Goal: Use online tool/utility: Utilize a website feature to perform a specific function

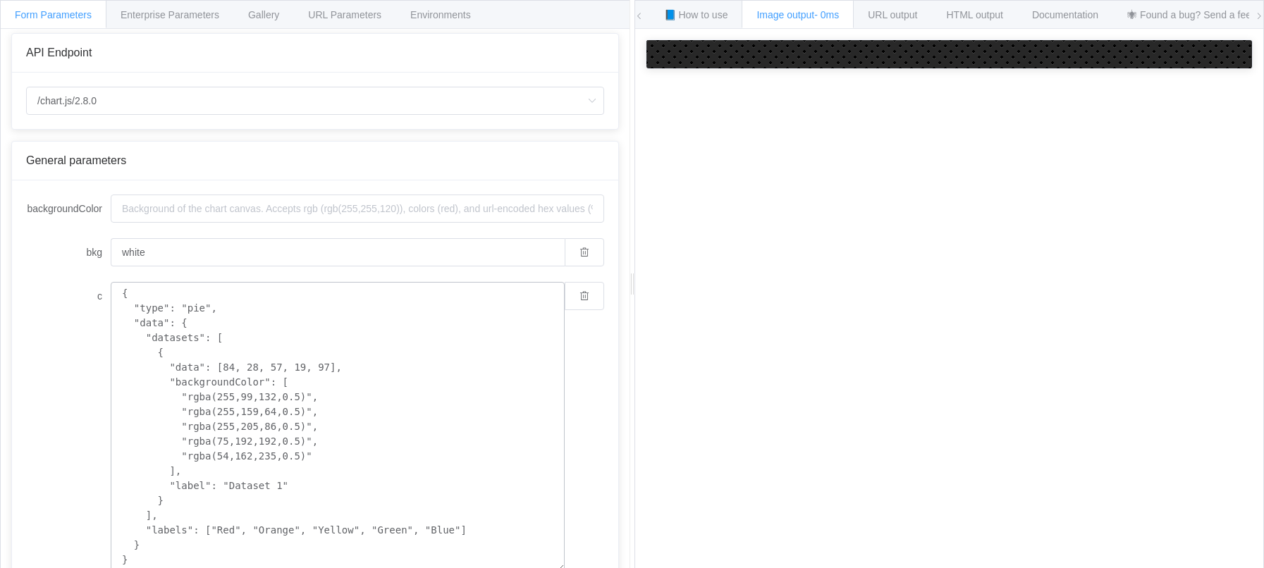
scroll to position [8, 0]
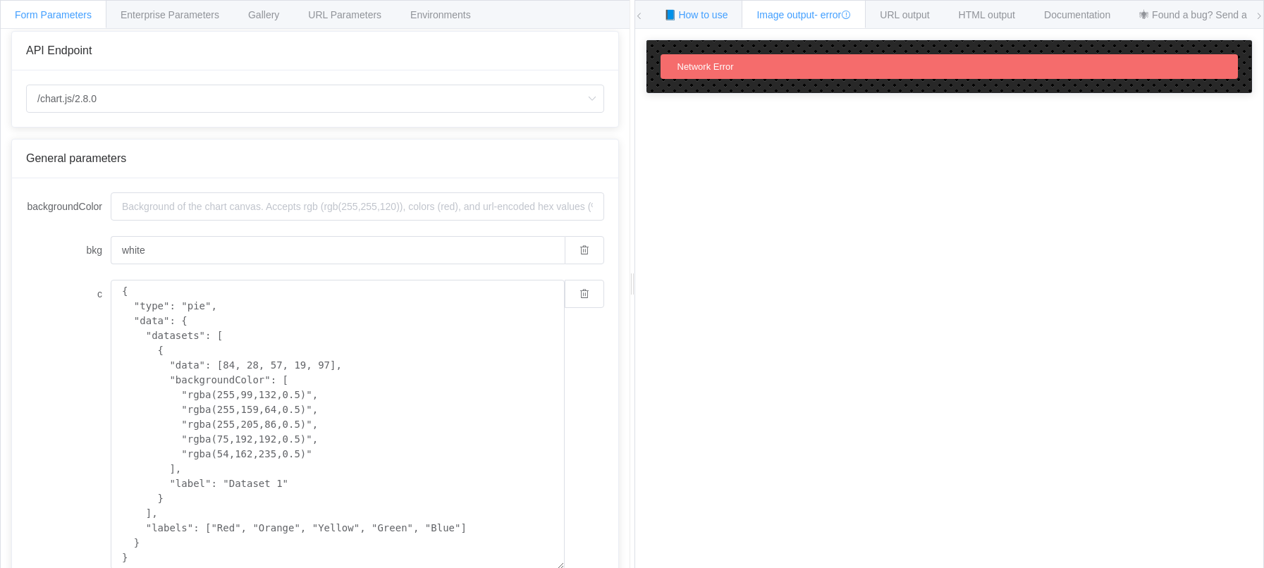
click at [690, 20] on span "📘 How to use" at bounding box center [696, 14] width 64 height 11
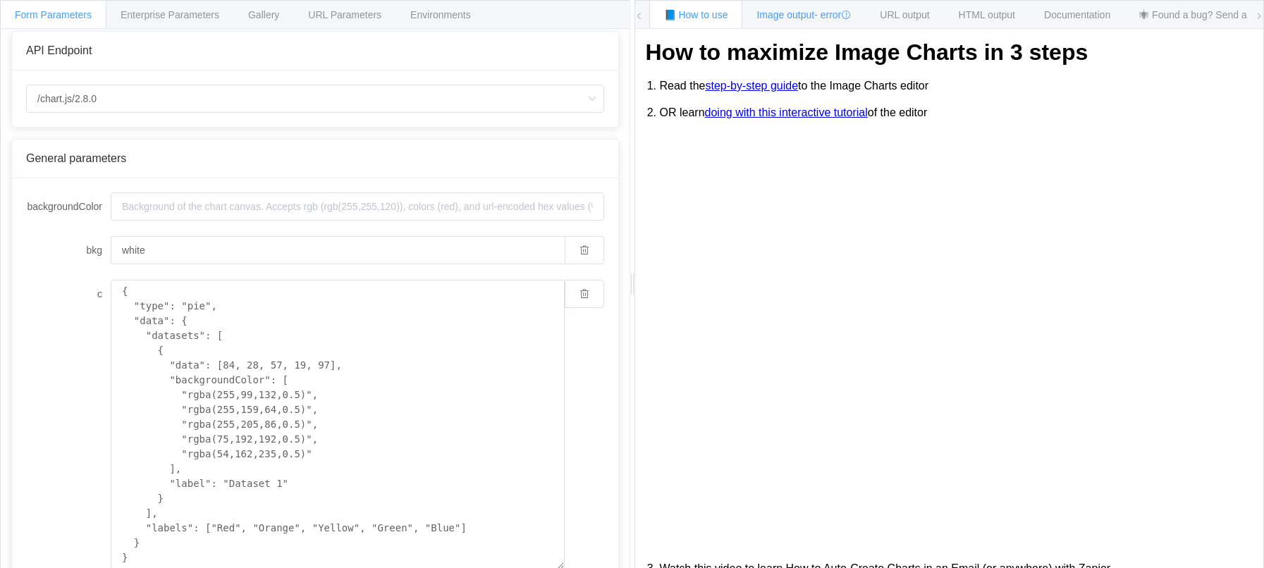
click at [800, 18] on span "Image output - error" at bounding box center [804, 14] width 94 height 11
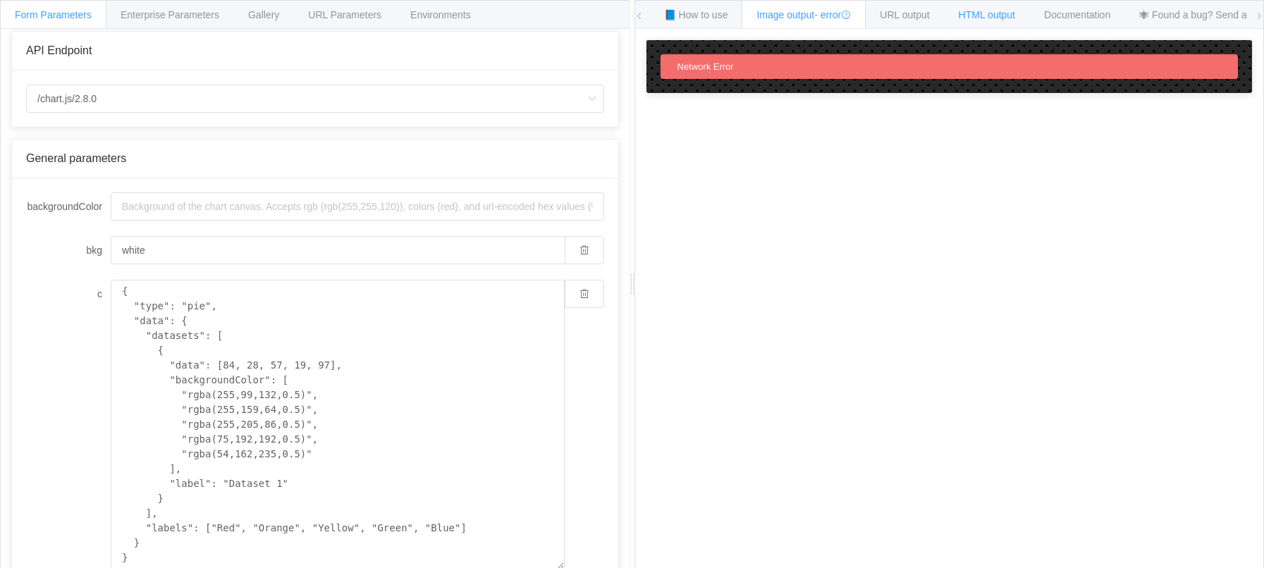
click at [976, 6] on div "HTML output" at bounding box center [987, 14] width 86 height 28
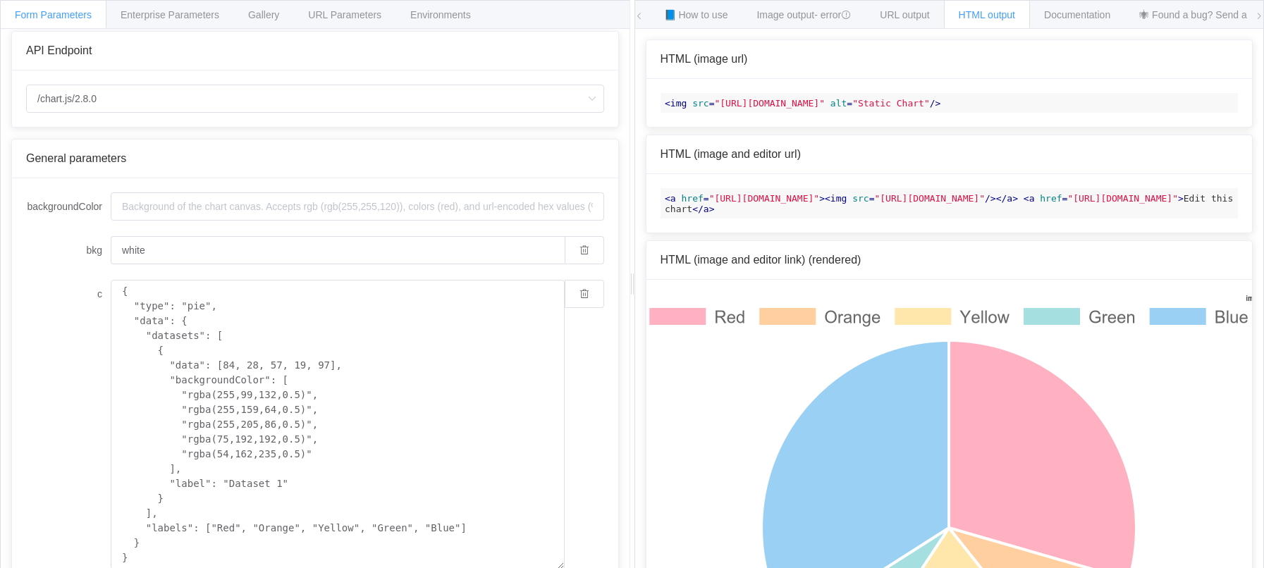
click at [776, 219] on code "< a href = "[URL][DOMAIN_NAME]" > < img src = /> </ a > < a href = > </ a >" at bounding box center [950, 203] width 578 height 30
copy div "[URL][DOMAIN_NAME]"
